Goal: Task Accomplishment & Management: Manage account settings

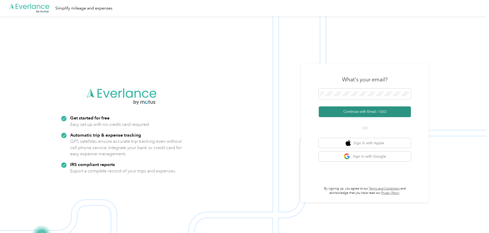
click at [369, 110] on button "Continue with Email / SSO" at bounding box center [365, 112] width 92 height 11
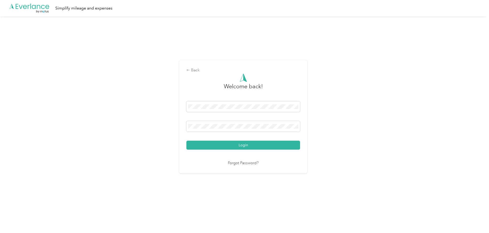
click at [289, 144] on button "Login" at bounding box center [243, 145] width 114 height 9
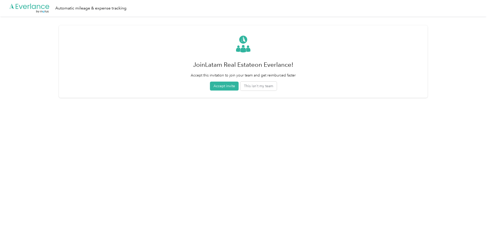
click at [261, 81] on div "Join Latam Real Estate on Everlance! Accept this invitation to join your team a…" at bounding box center [243, 62] width 105 height 58
click at [248, 86] on button "This isn't my team" at bounding box center [258, 86] width 36 height 9
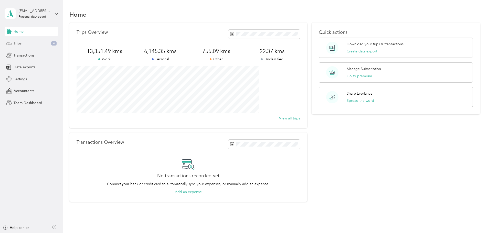
click at [31, 43] on div "Trips 4" at bounding box center [32, 43] width 54 height 9
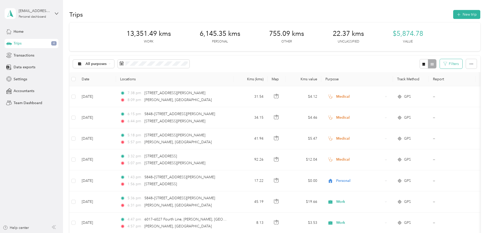
click at [440, 64] on button "Filters" at bounding box center [451, 63] width 23 height 9
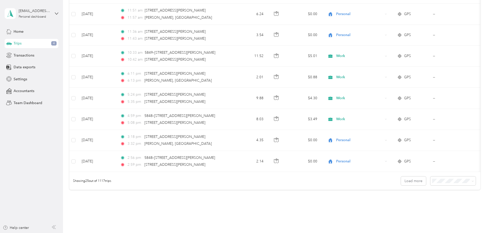
scroll to position [472, 0]
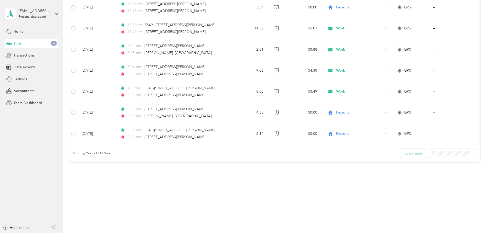
click at [401, 151] on button "Load more" at bounding box center [413, 153] width 25 height 9
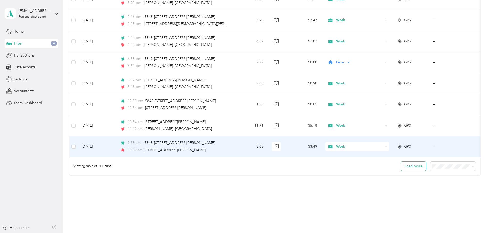
scroll to position [973, 0]
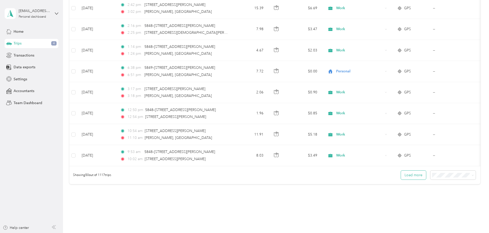
click at [401, 178] on button "Load more" at bounding box center [413, 175] width 25 height 9
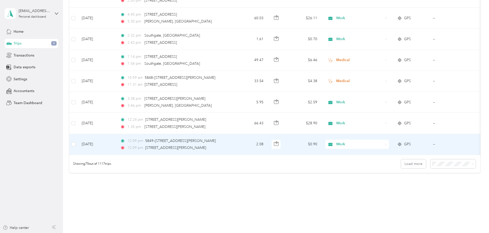
scroll to position [1525, 0]
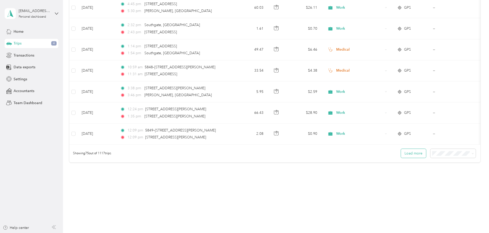
click at [401, 151] on button "Load more" at bounding box center [413, 153] width 25 height 9
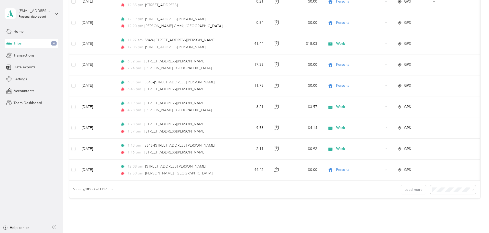
scroll to position [2051, 0]
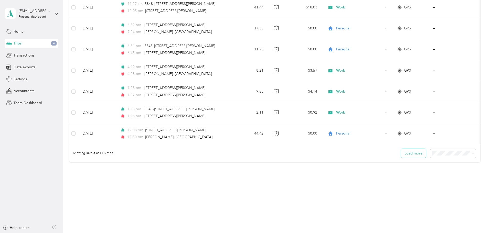
click at [401, 153] on button "Load more" at bounding box center [413, 153] width 25 height 9
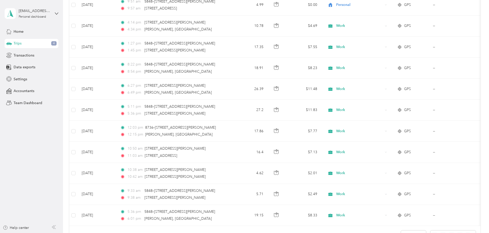
scroll to position [2578, 0]
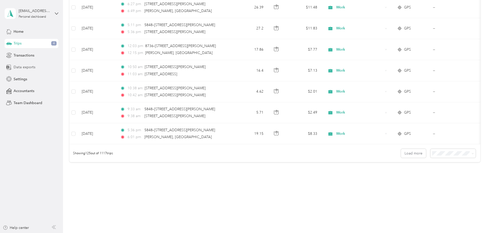
click at [22, 66] on span "Data exports" at bounding box center [25, 67] width 22 height 5
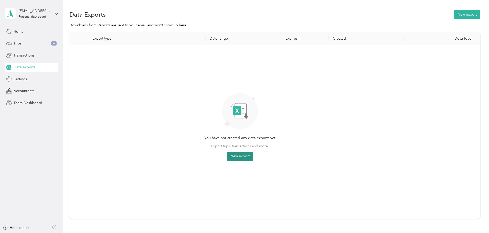
click at [253, 154] on button "New export" at bounding box center [240, 156] width 26 height 9
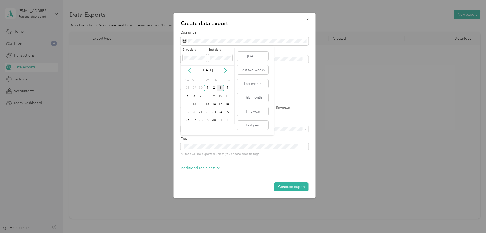
click at [188, 69] on icon at bounding box center [189, 70] width 5 height 5
click at [200, 86] on div "1" at bounding box center [200, 88] width 7 height 6
click at [215, 120] on div "31" at bounding box center [214, 120] width 7 height 6
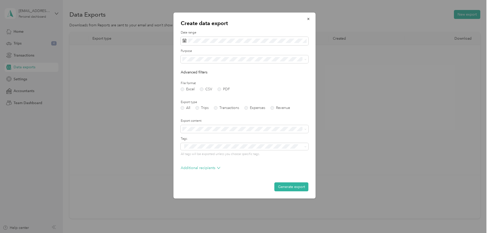
click at [226, 137] on div "Summary only" at bounding box center [244, 137] width 121 height 5
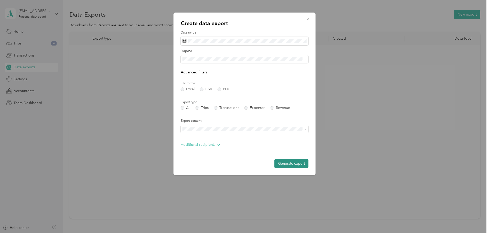
click at [292, 164] on button "Generate export" at bounding box center [291, 163] width 34 height 9
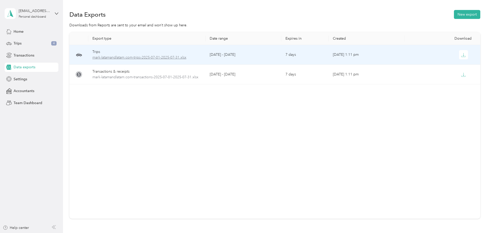
click at [183, 55] on span "mark-latamandlatam.com-trips-2025-07-01-2025-07-31.xlsx" at bounding box center [146, 58] width 109 height 6
click at [139, 58] on span "mark-latamandlatam.com-trips-2025-07-01-2025-07-31.xlsx" at bounding box center [146, 58] width 109 height 6
click at [459, 55] on button "button" at bounding box center [463, 54] width 9 height 9
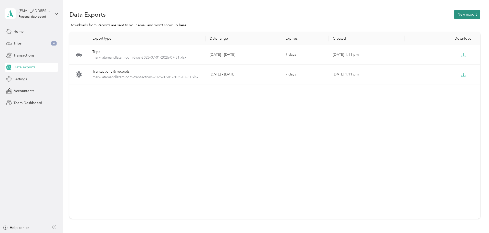
click at [454, 14] on button "New export" at bounding box center [467, 14] width 26 height 9
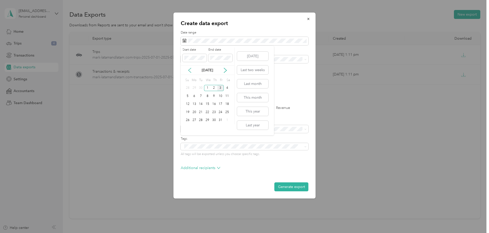
click at [189, 70] on icon at bounding box center [189, 70] width 5 height 5
click at [219, 88] on div "1" at bounding box center [220, 88] width 7 height 6
click at [189, 125] on div "31" at bounding box center [187, 128] width 7 height 6
click at [256, 138] on div "Summary only" at bounding box center [244, 137] width 121 height 5
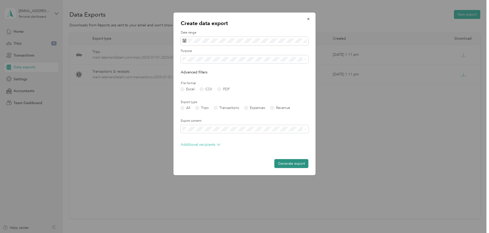
click at [292, 161] on button "Generate export" at bounding box center [291, 163] width 34 height 9
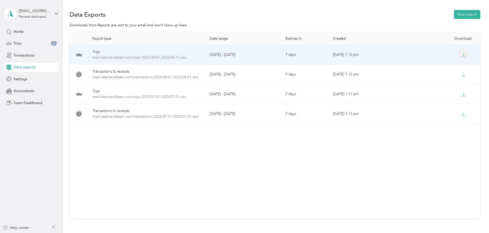
click at [461, 54] on icon "button" at bounding box center [463, 55] width 5 height 5
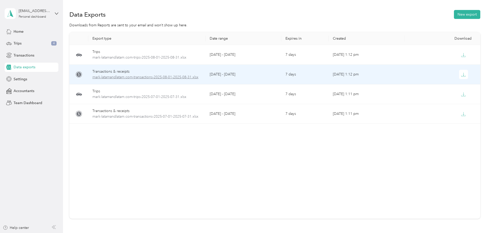
click at [195, 78] on span "mark-latamandlatam.com-transactions-2025-08-01-2025-08-31.xlsx" at bounding box center [146, 77] width 109 height 6
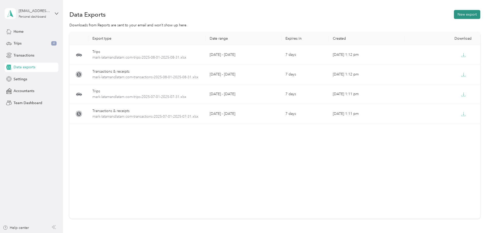
click at [454, 10] on button "New export" at bounding box center [467, 14] width 26 height 9
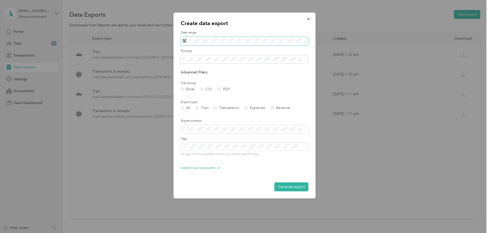
click at [286, 38] on span at bounding box center [245, 41] width 128 height 9
click at [273, 44] on span at bounding box center [245, 41] width 128 height 9
click at [187, 70] on icon at bounding box center [189, 70] width 5 height 5
click at [193, 87] on div "1" at bounding box center [194, 88] width 7 height 6
click at [202, 120] on div "30" at bounding box center [200, 120] width 7 height 6
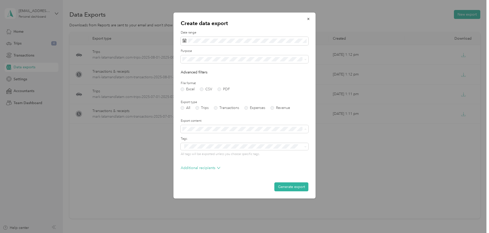
click at [222, 142] on ol "Summary only Summary and full list" at bounding box center [245, 143] width 128 height 18
click at [257, 137] on div "Summary only" at bounding box center [244, 137] width 121 height 5
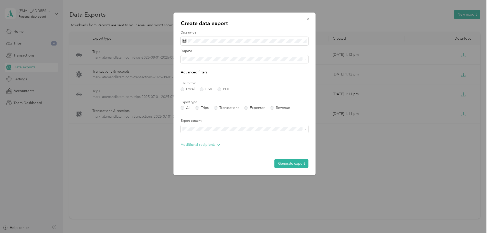
click at [292, 163] on button "Generate export" at bounding box center [291, 163] width 34 height 9
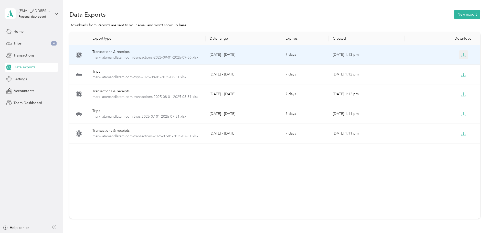
click at [461, 57] on icon "button" at bounding box center [463, 55] width 5 height 5
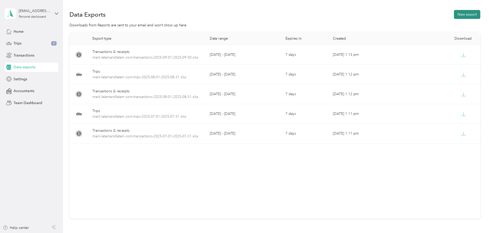
click at [454, 15] on button "New export" at bounding box center [467, 14] width 26 height 9
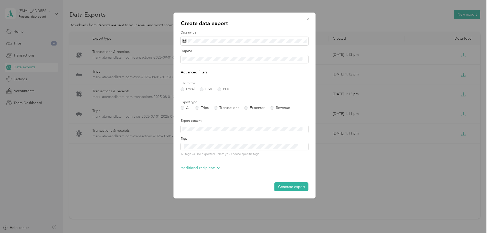
click at [223, 136] on div "Summary only" at bounding box center [244, 137] width 121 height 5
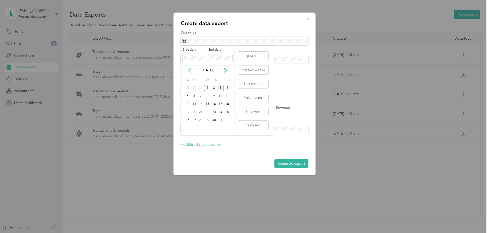
click at [188, 70] on icon at bounding box center [189, 70] width 5 height 5
click at [194, 89] on div "1" at bounding box center [194, 88] width 7 height 6
click at [201, 120] on div "30" at bounding box center [200, 120] width 7 height 6
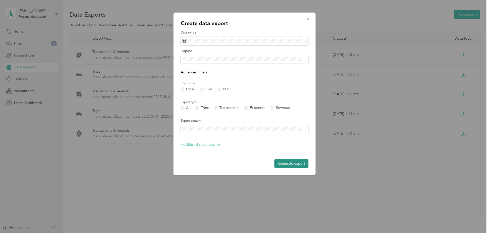
click at [294, 165] on button "Generate export" at bounding box center [291, 163] width 34 height 9
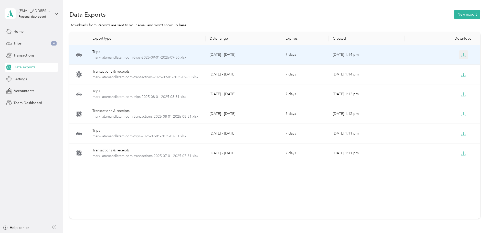
click at [461, 55] on icon "button" at bounding box center [463, 55] width 5 height 5
